Goal: Transaction & Acquisition: Subscribe to service/newsletter

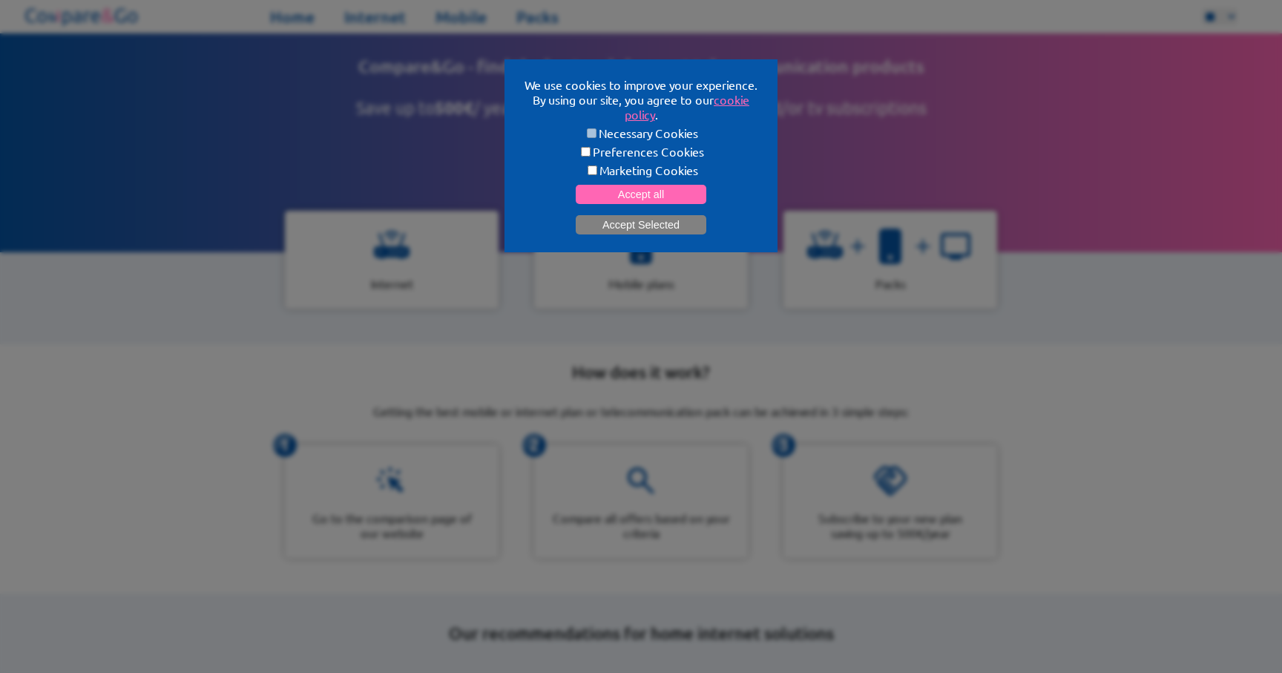
click at [673, 224] on button "Accept Selected" at bounding box center [640, 224] width 131 height 19
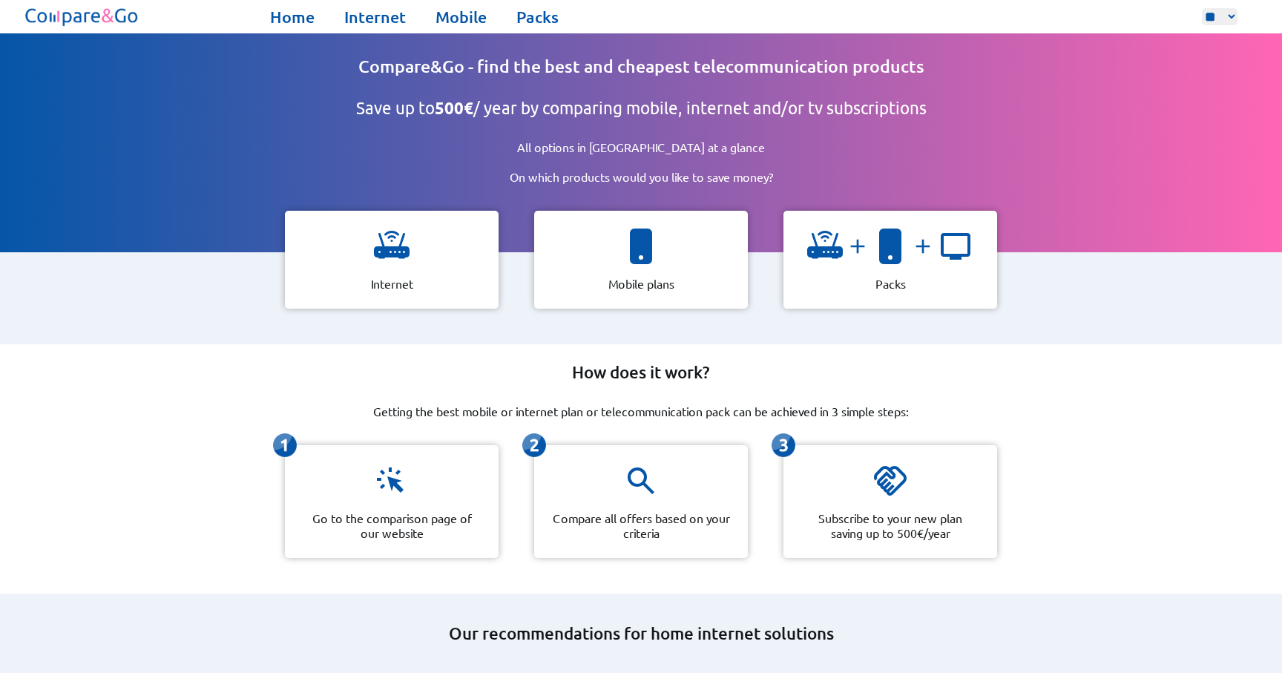
click at [1055, 273] on div "Compare&Go - find the best and cheapest telecommunication products Save up to 5…" at bounding box center [641, 213] width 954 height 263
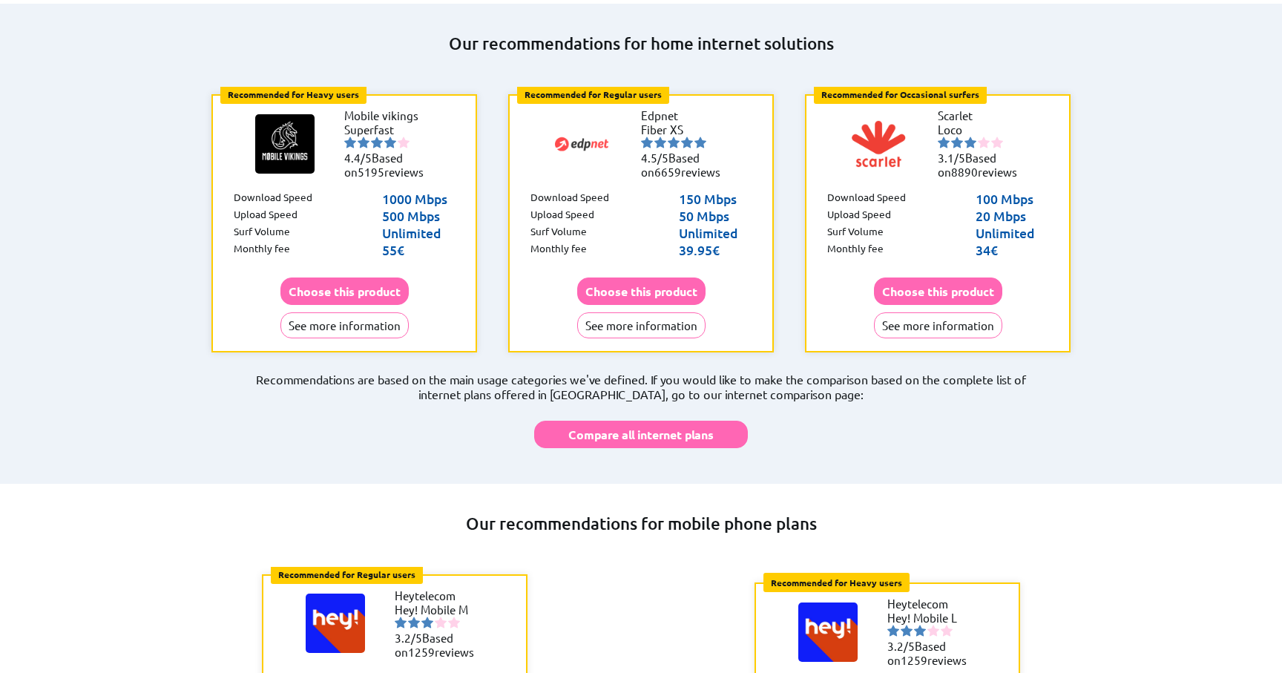
scroll to position [527, 0]
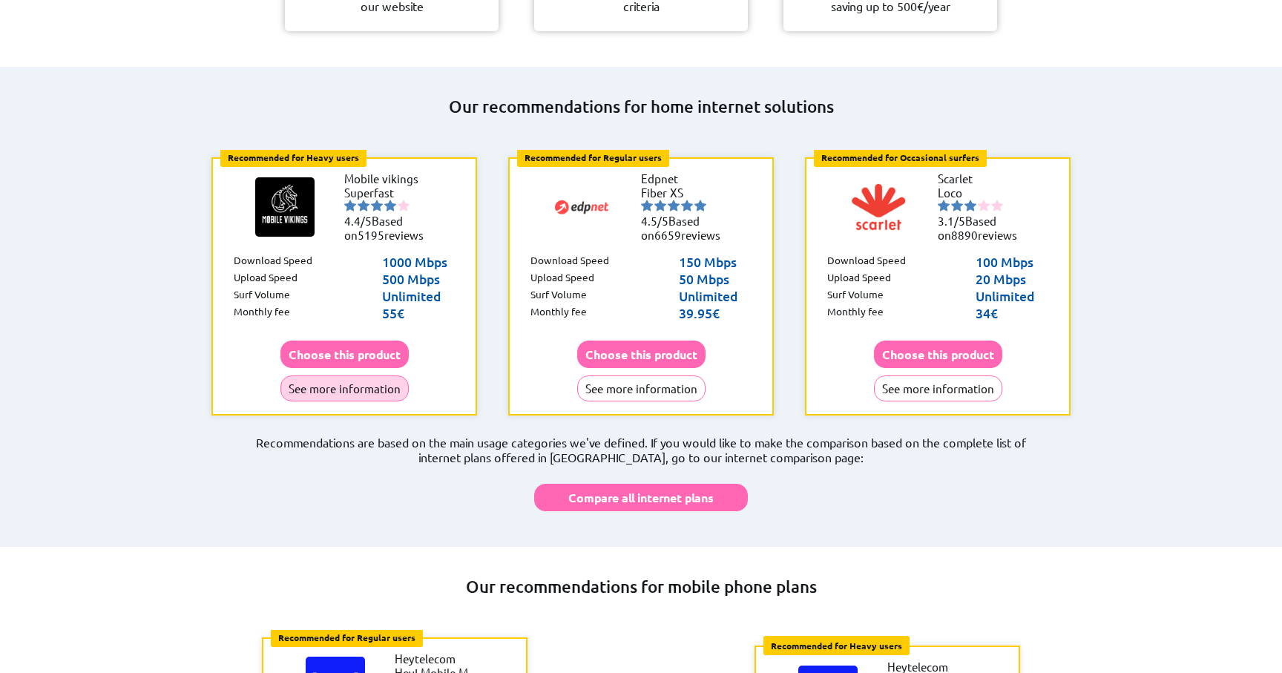
click at [316, 375] on button "See more information" at bounding box center [344, 388] width 128 height 26
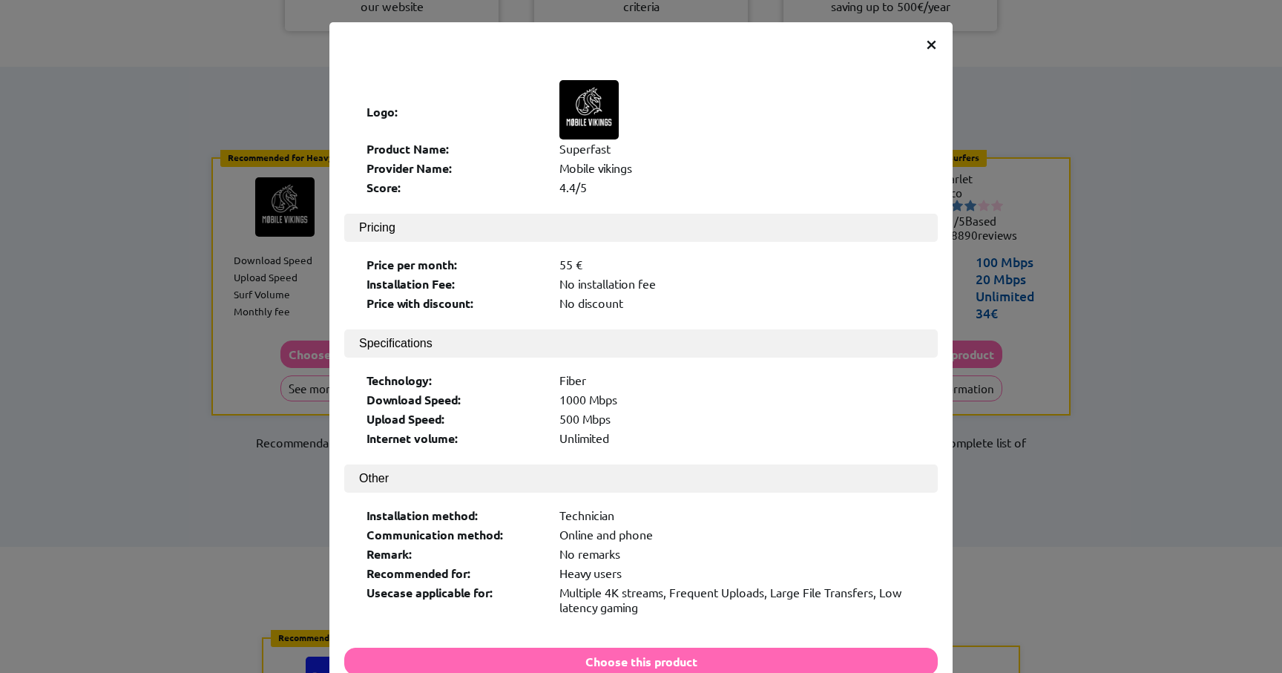
click at [932, 42] on span "×" at bounding box center [931, 43] width 13 height 27
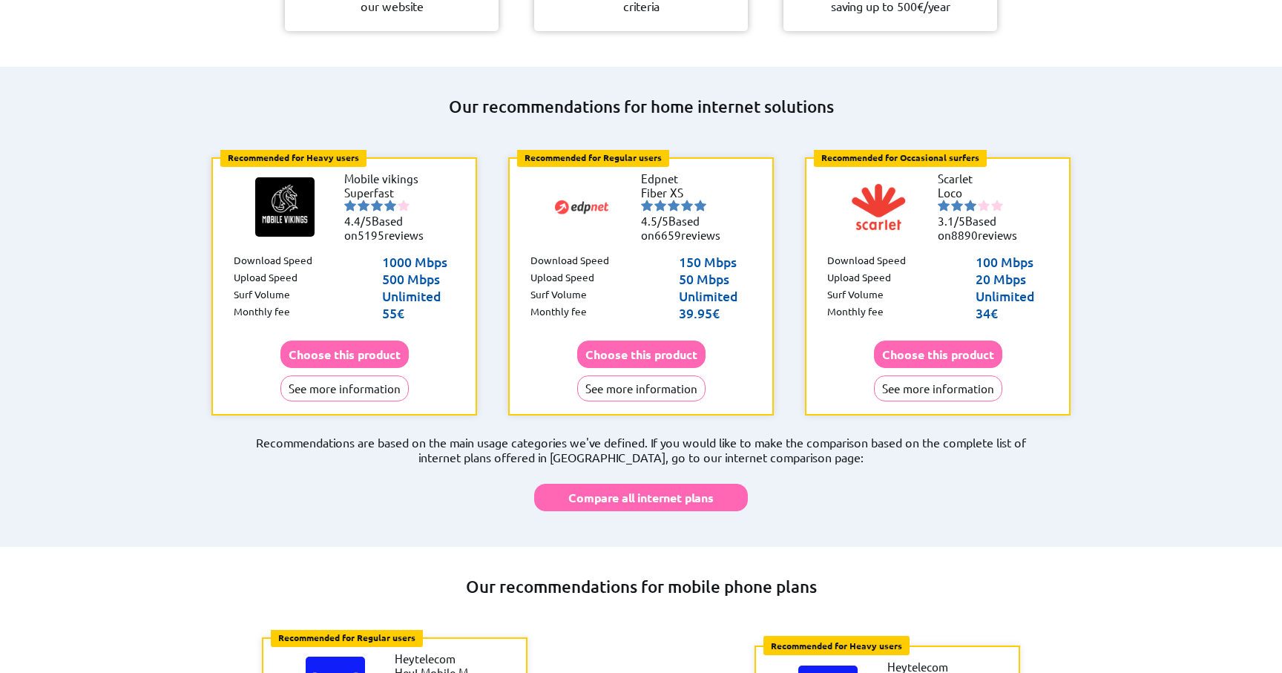
click at [336, 207] on div "Mobile vikings Superfast 4.4/5 Based on 5195 reviews" at bounding box center [344, 206] width 178 height 93
click at [311, 151] on b "Recommended for Heavy users" at bounding box center [293, 157] width 131 height 12
click at [294, 178] on img at bounding box center [284, 206] width 59 height 59
click at [354, 340] on button "Choose this product" at bounding box center [344, 353] width 128 height 27
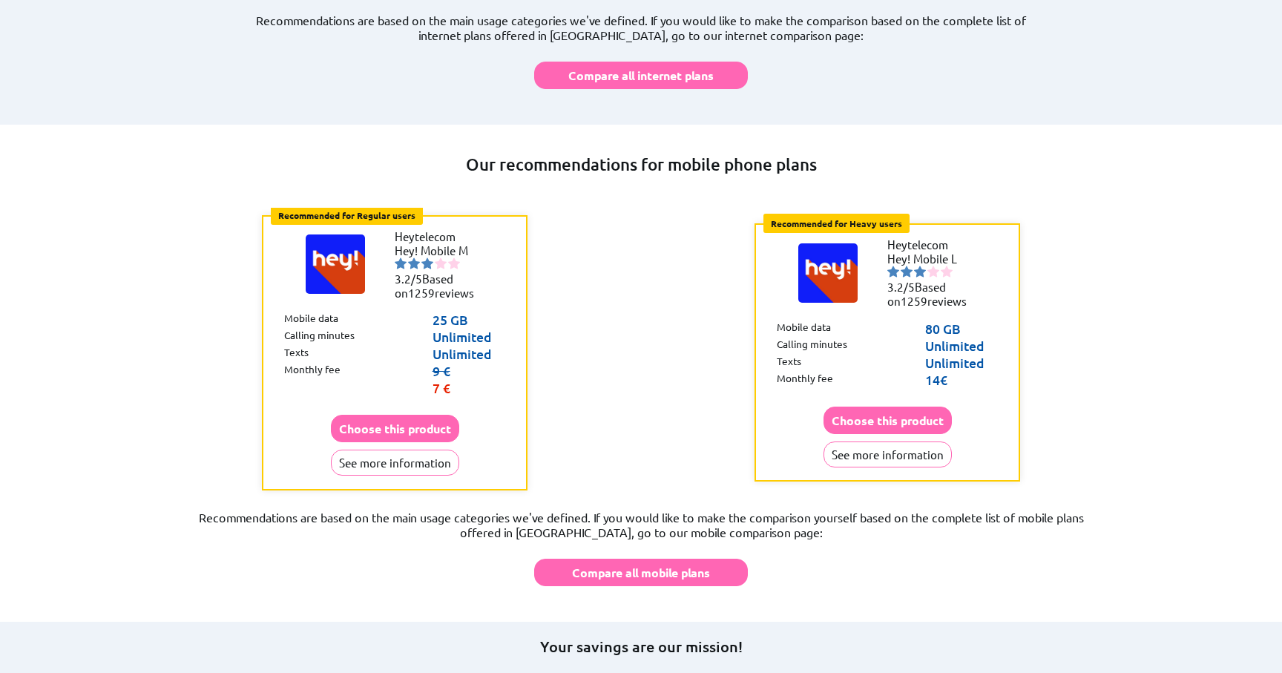
scroll to position [985, 0]
